Goal: Task Accomplishment & Management: Manage account settings

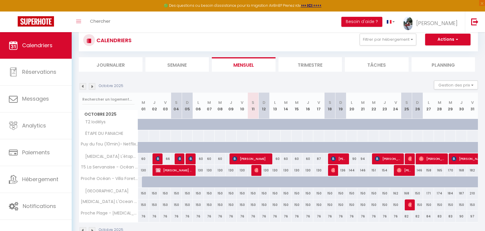
scroll to position [22, 0]
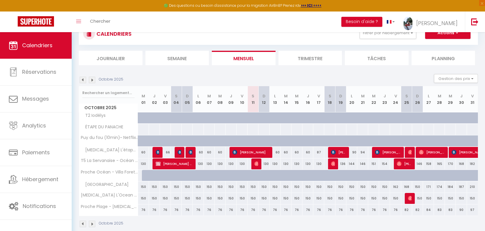
click at [277, 152] on div "60" at bounding box center [275, 152] width 11 height 11
type input "60"
type input "Lun 13 Octobre 2025"
type input "[DATE]"
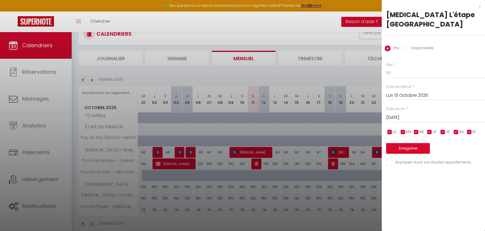
click at [418, 45] on label "Disponibilité" at bounding box center [421, 48] width 25 height 6
click at [409, 45] on input "Disponibilité" at bounding box center [406, 48] width 6 height 6
radio input "true"
radio input "false"
click at [403, 68] on select "Disponible Indisponible" at bounding box center [435, 73] width 99 height 11
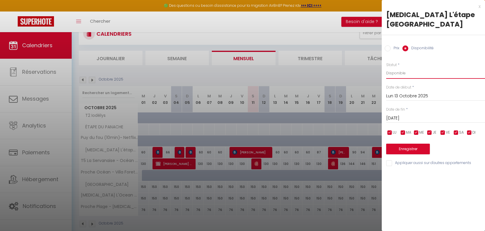
select select "0"
click at [386, 68] on select "Disponible Indisponible" at bounding box center [435, 73] width 99 height 11
click at [399, 92] on input "Lun 13 Octobre 2025" at bounding box center [435, 96] width 99 height 8
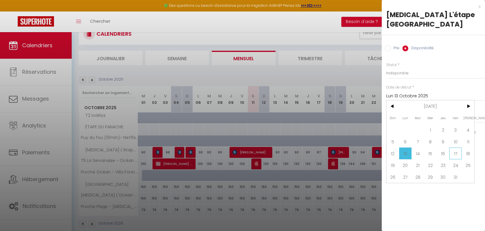
click at [458, 148] on span "17" at bounding box center [456, 154] width 13 height 12
type input "Ven 17 Octobre 2025"
type input "Sam 18 Octobre 2025"
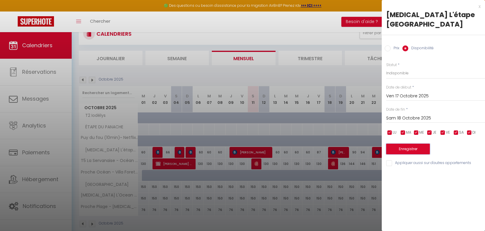
click at [403, 144] on button "Enregistrer" at bounding box center [408, 149] width 44 height 11
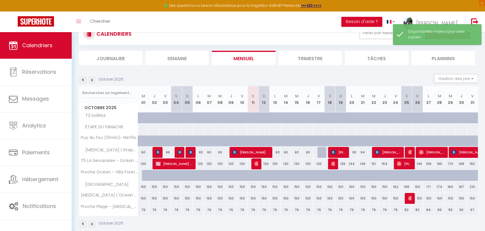
click at [278, 150] on div "60" at bounding box center [275, 152] width 11 height 11
select select "1"
type input "Lun 13 Octobre 2025"
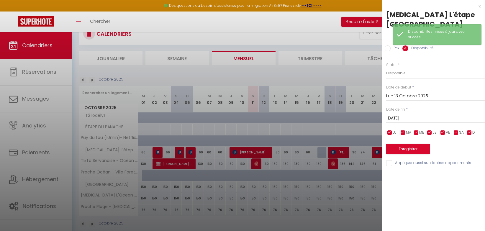
click at [410, 92] on input "Lun 13 Octobre 2025" at bounding box center [435, 96] width 99 height 8
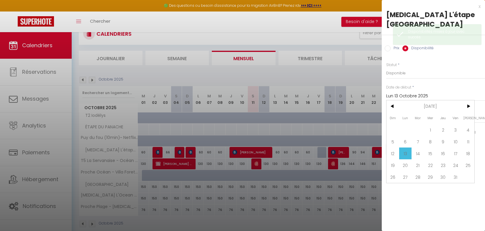
click at [410, 92] on input "Lun 13 Octobre 2025" at bounding box center [435, 96] width 99 height 8
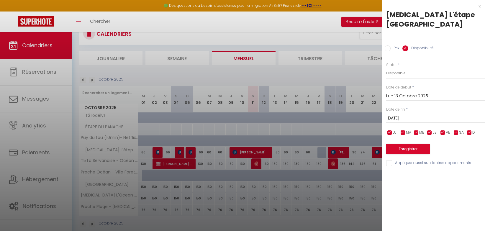
click at [404, 115] on input "[DATE]" at bounding box center [435, 119] width 99 height 8
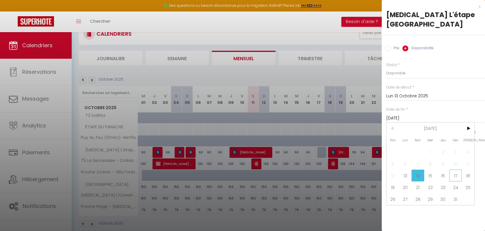
click at [459, 170] on span "17" at bounding box center [456, 176] width 13 height 12
type input "Ven 17 Octobre 2025"
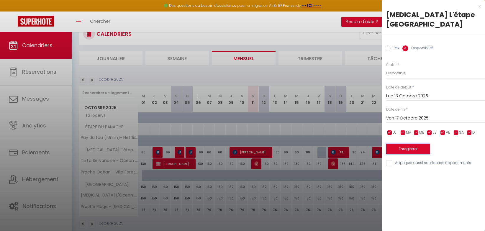
click at [416, 144] on button "Enregistrer" at bounding box center [408, 149] width 44 height 11
